Goal: Find contact information: Find contact information

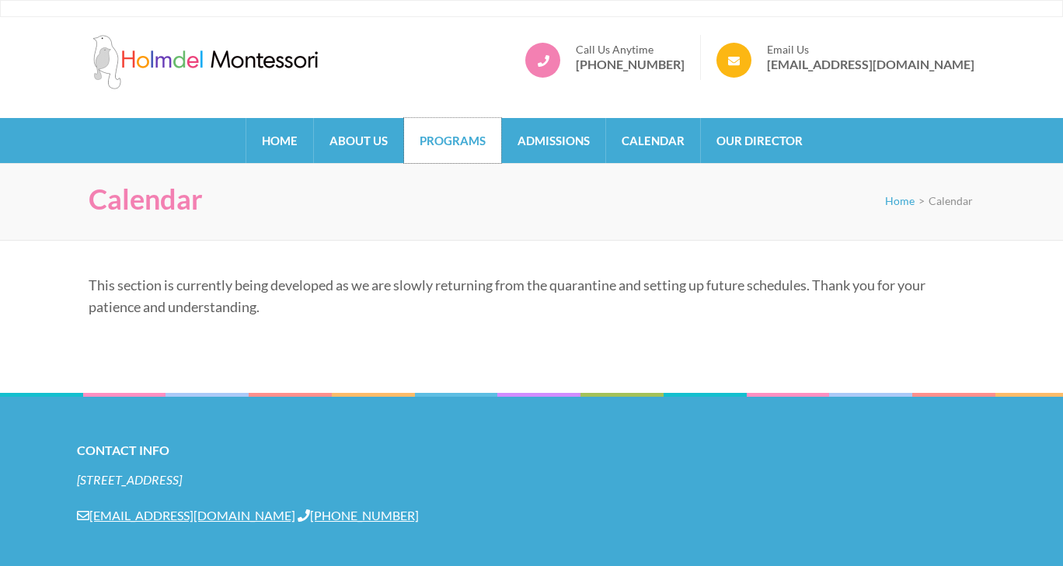
click at [461, 147] on link "Programs" at bounding box center [452, 140] width 97 height 45
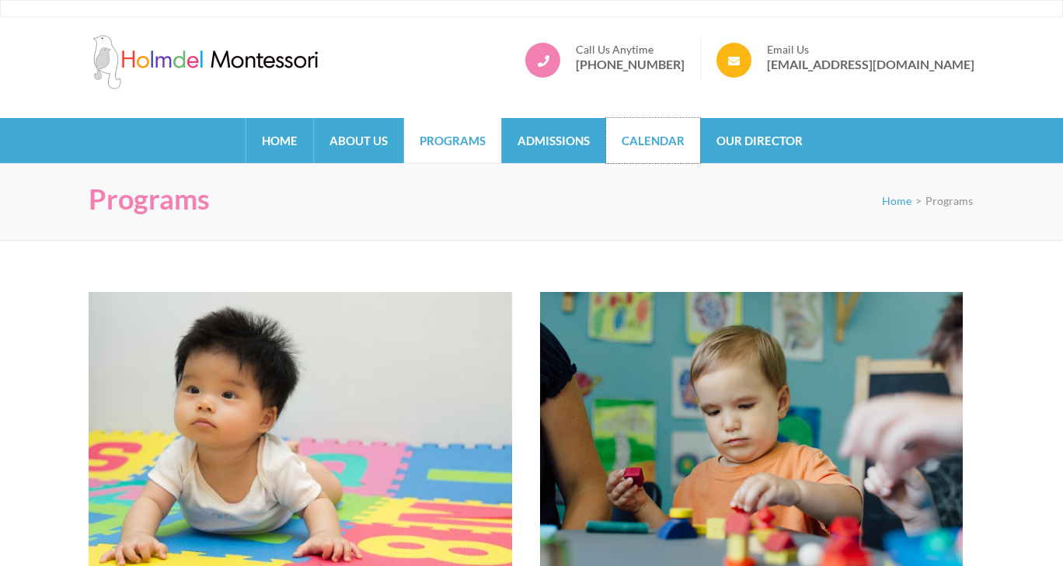
click at [625, 143] on link "Calendar" at bounding box center [653, 140] width 94 height 45
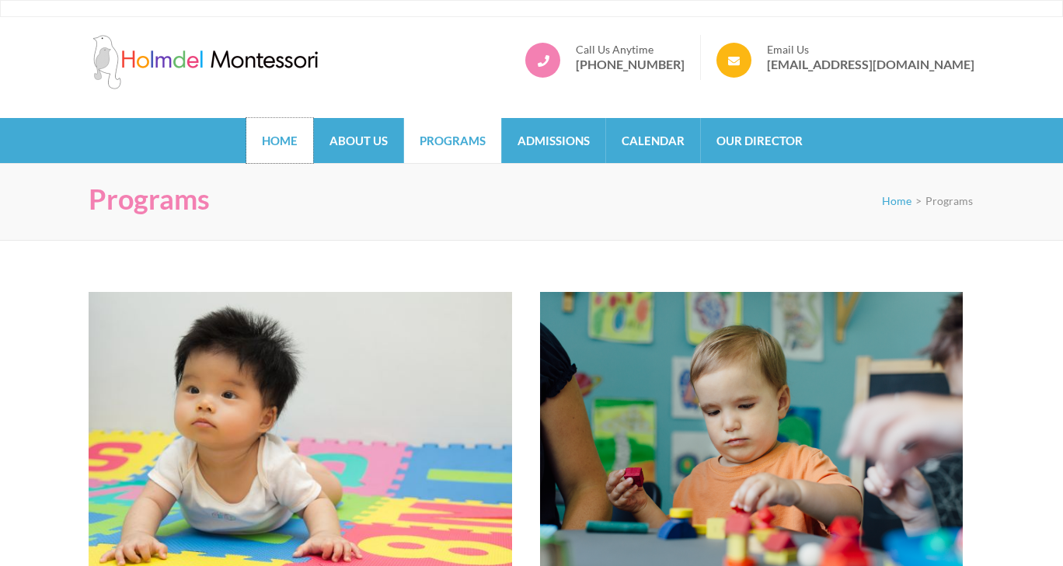
click at [298, 147] on link "Home" at bounding box center [279, 140] width 67 height 45
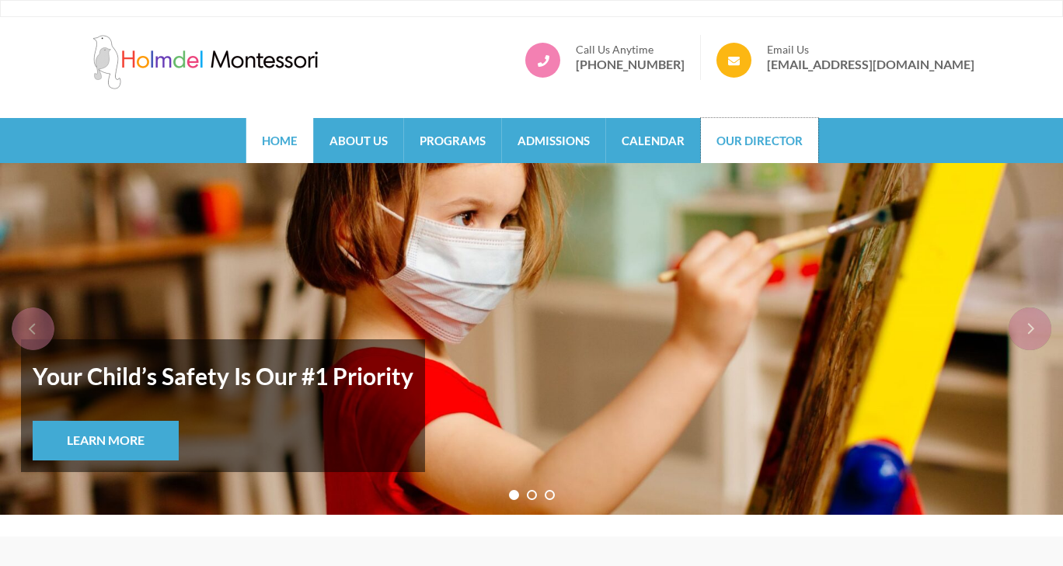
click at [772, 141] on link "Our Director" at bounding box center [759, 140] width 117 height 45
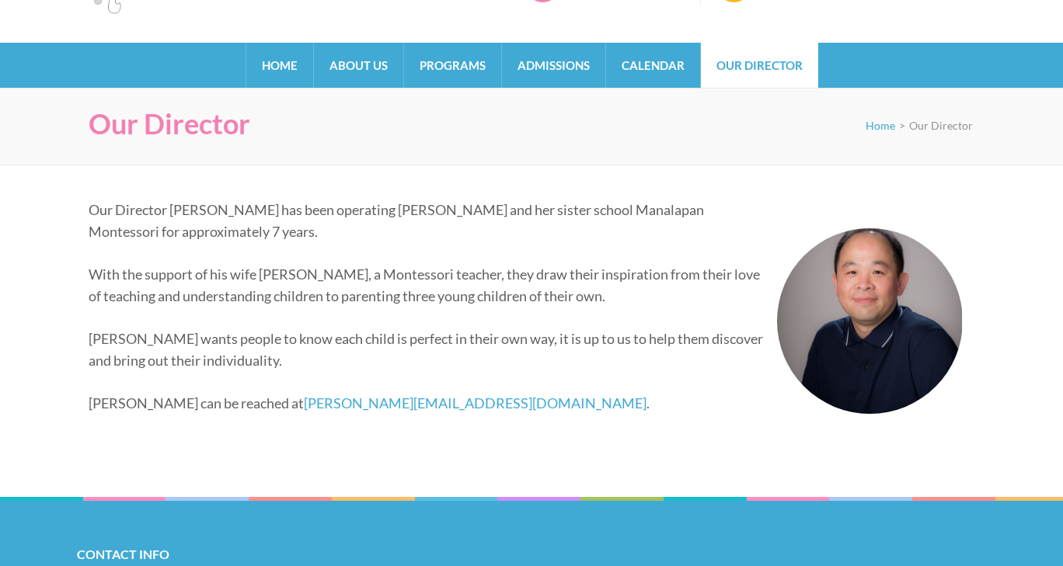
scroll to position [76, 0]
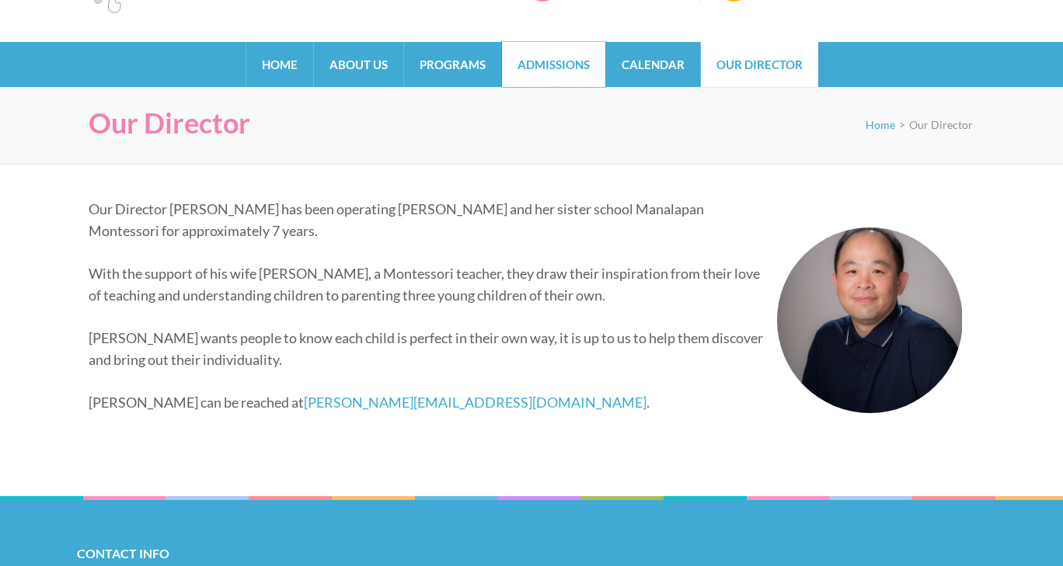
click at [555, 72] on link "Admissions" at bounding box center [553, 64] width 103 height 45
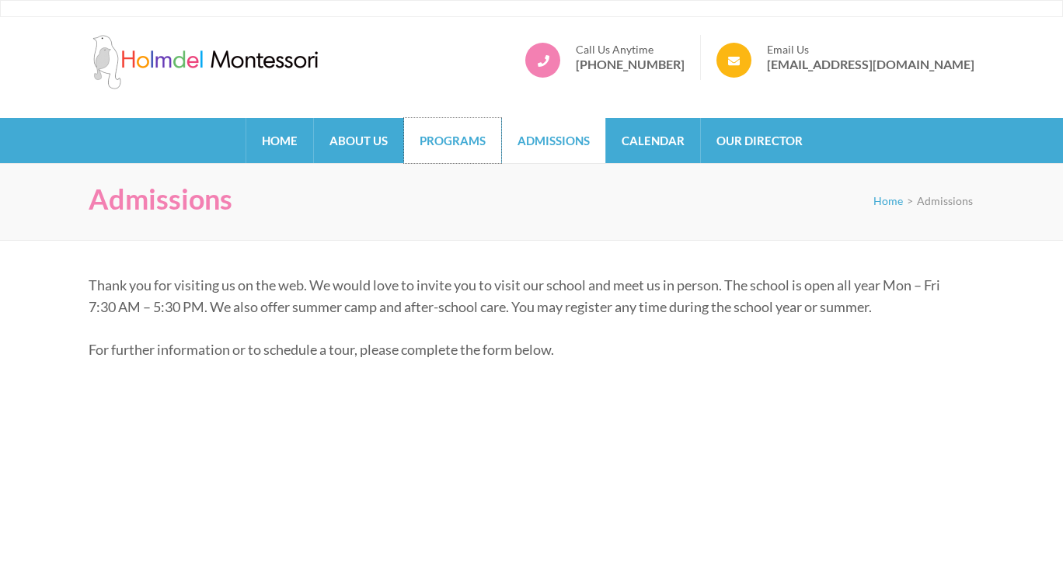
click at [457, 151] on link "Programs" at bounding box center [452, 140] width 97 height 45
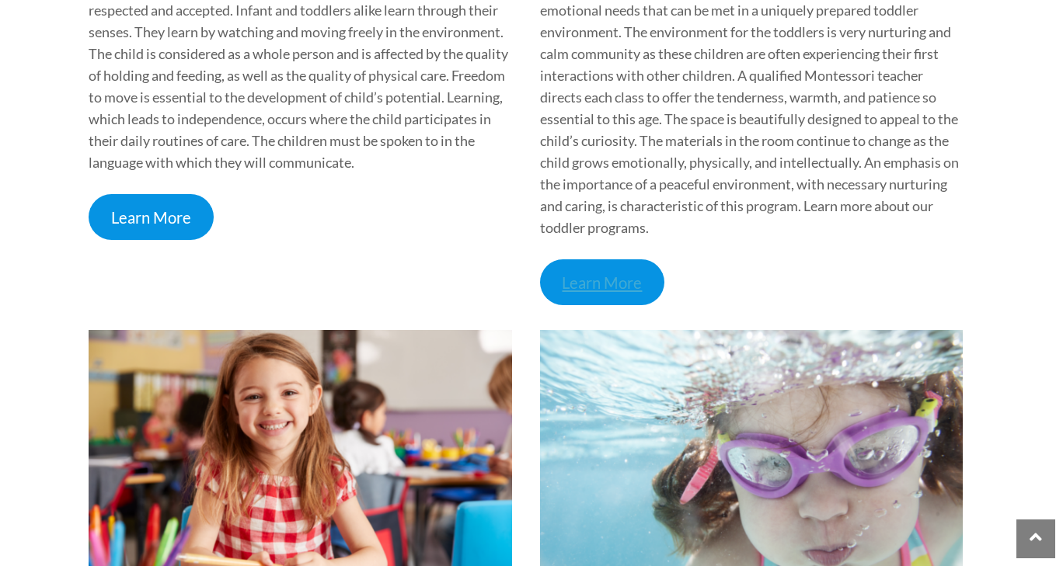
scroll to position [804, 0]
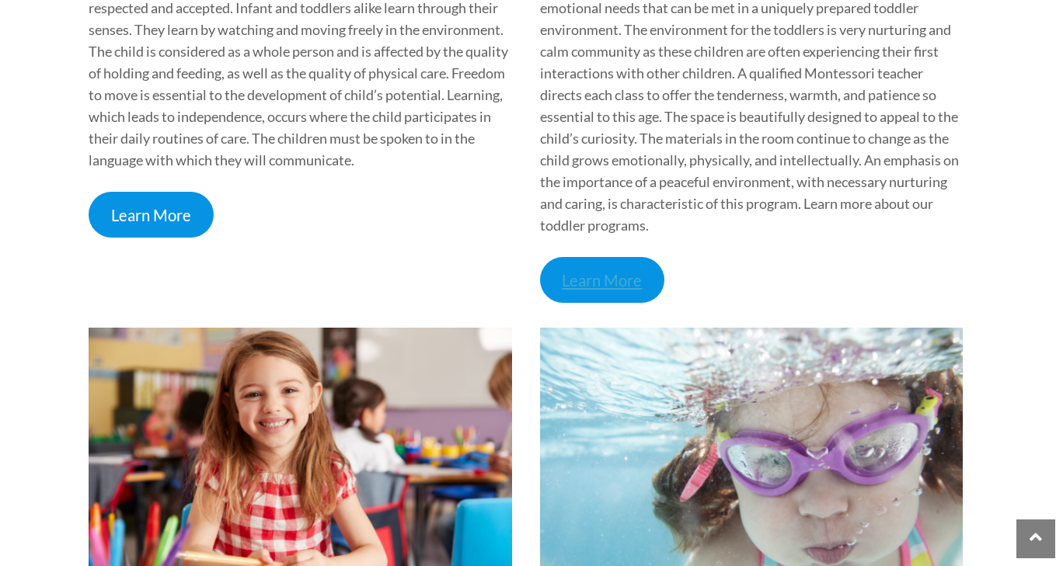
click at [616, 280] on link "Learn More" at bounding box center [602, 280] width 125 height 46
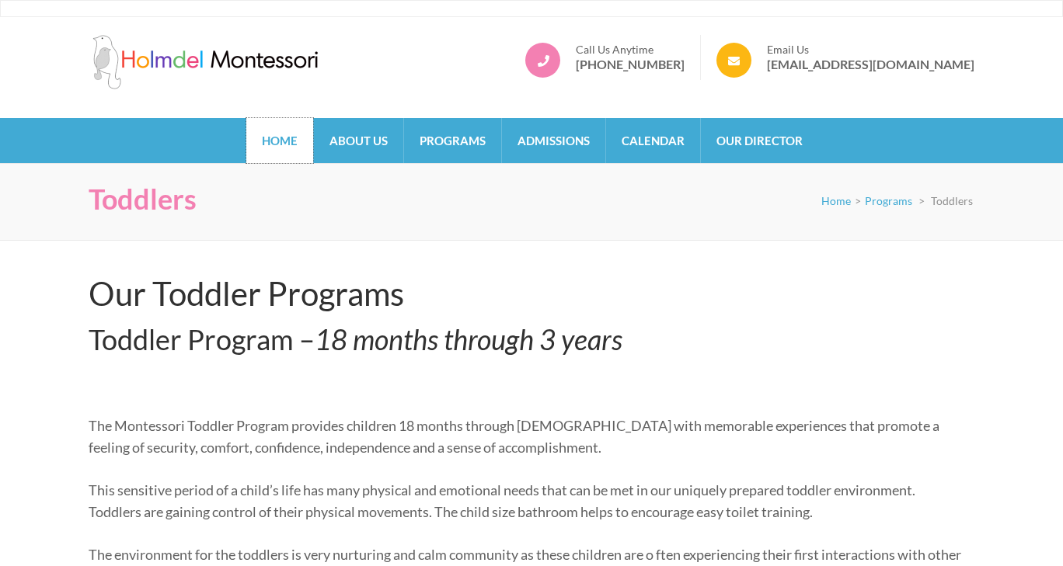
click at [298, 140] on link "Home" at bounding box center [279, 140] width 67 height 45
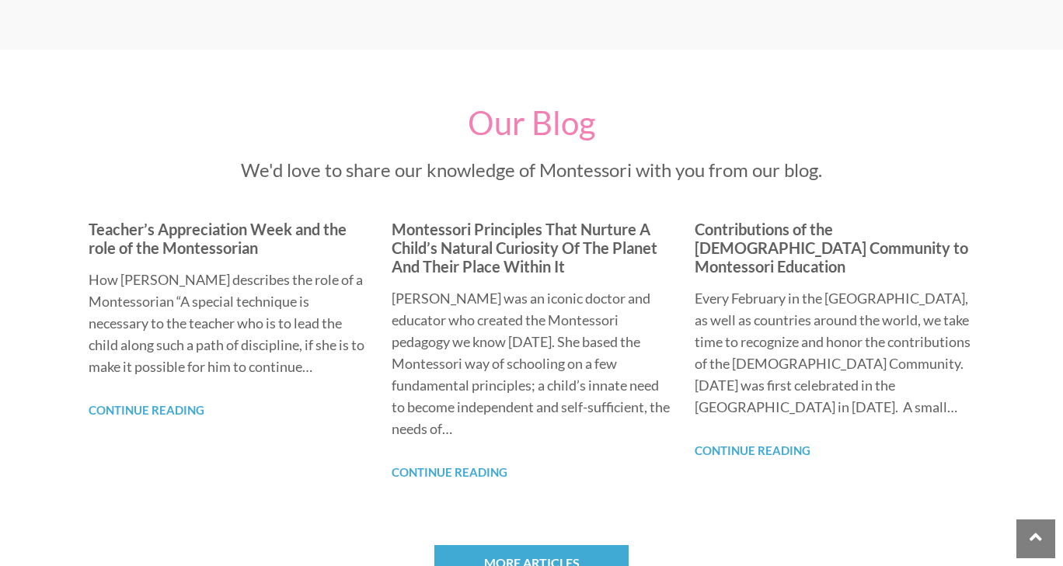
scroll to position [1281, 0]
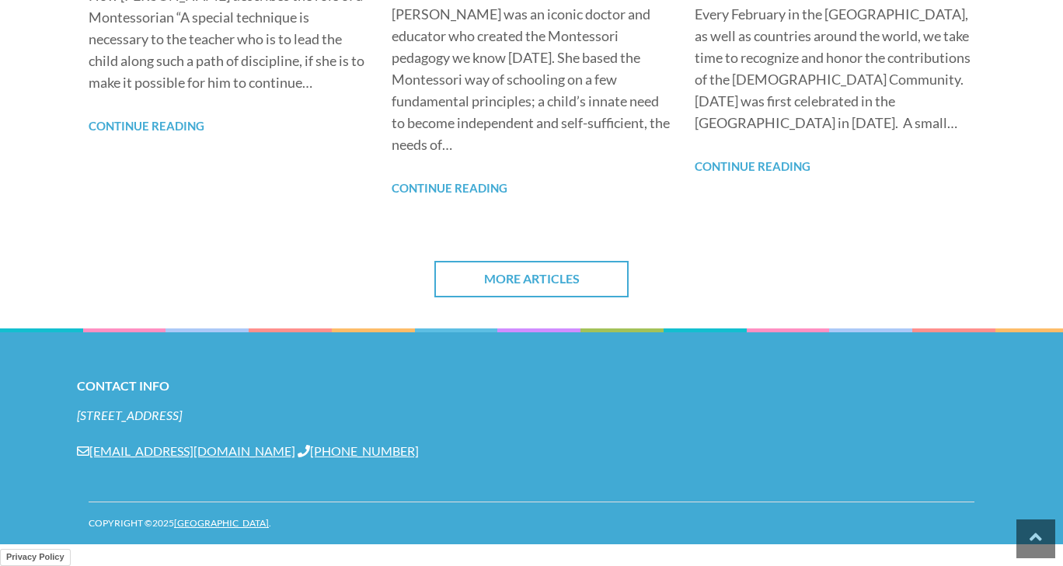
click at [547, 282] on link "More Articles" at bounding box center [531, 279] width 194 height 37
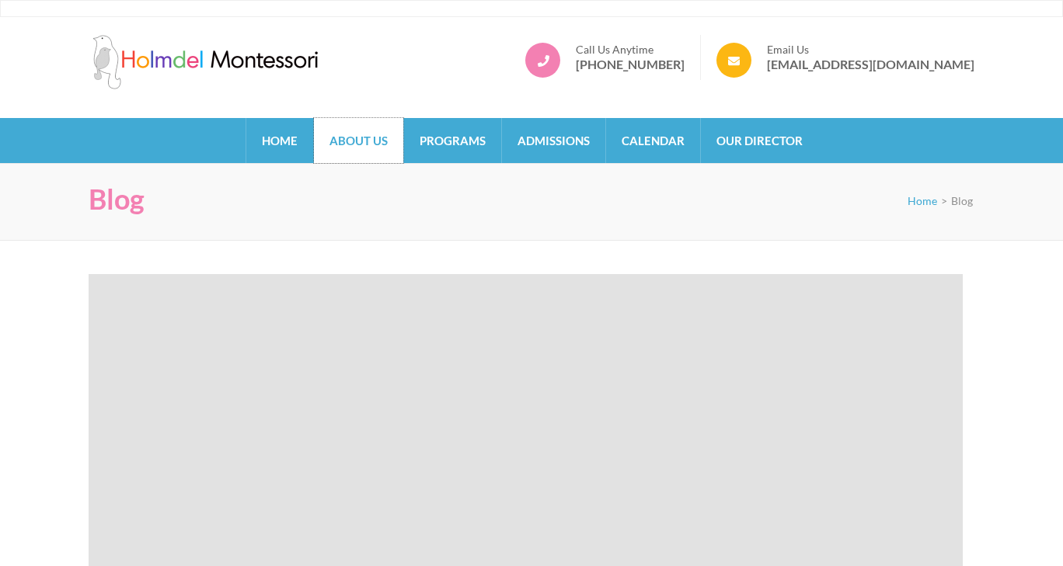
click at [353, 145] on link "About Us" at bounding box center [358, 140] width 89 height 45
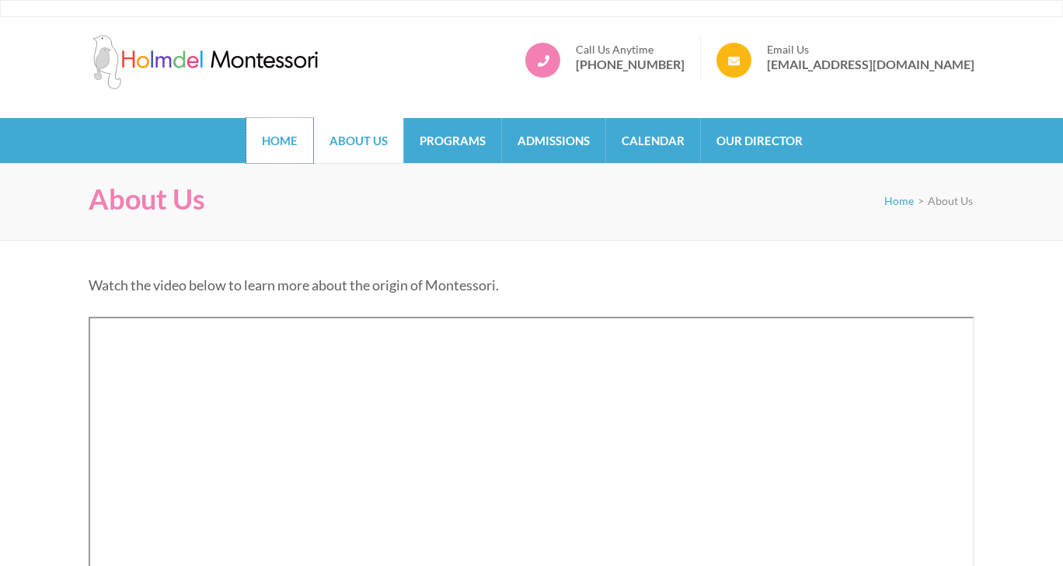
click at [276, 135] on link "Home" at bounding box center [279, 140] width 67 height 45
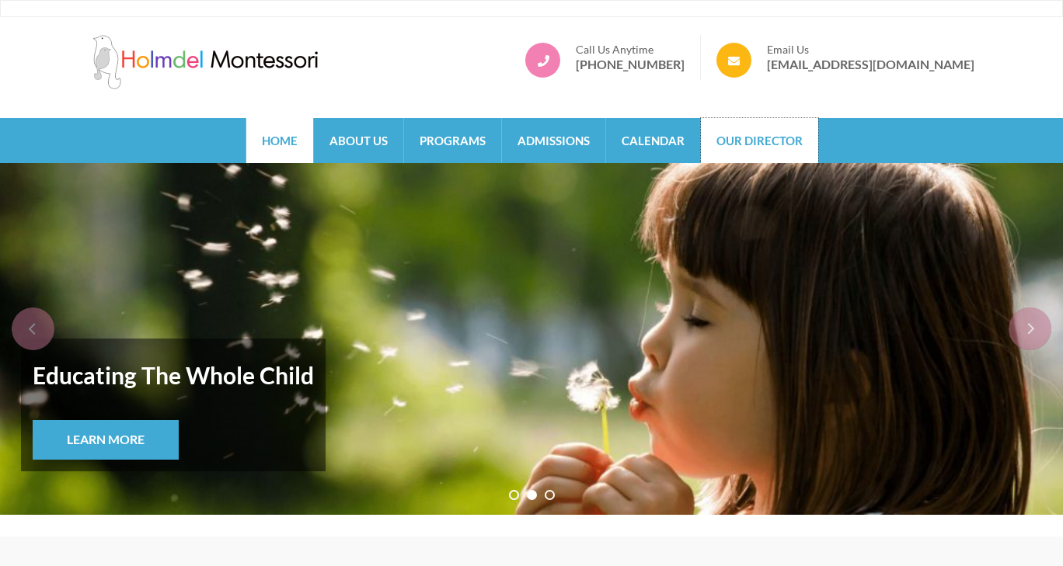
click at [775, 128] on link "Our Director" at bounding box center [759, 140] width 117 height 45
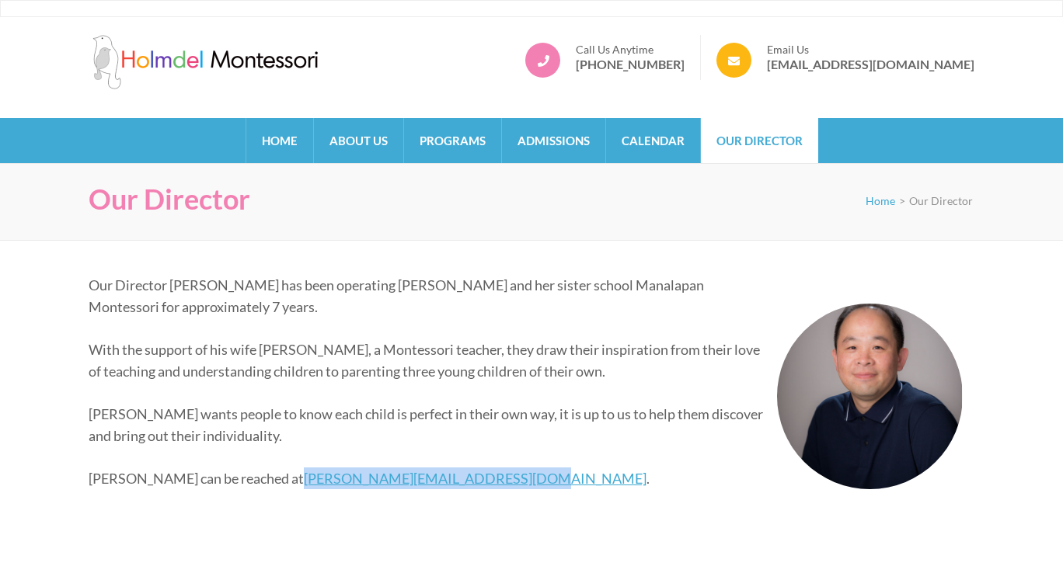
drag, startPoint x: 451, startPoint y: 481, endPoint x: 228, endPoint y: 482, distance: 222.2
click at [228, 482] on p "[PERSON_NAME] can be reached at [EMAIL_ADDRESS][DOMAIN_NAME] ." at bounding box center [526, 479] width 874 height 22
copy link "[PERSON_NAME][EMAIL_ADDRESS][DOMAIN_NAME]"
